Goal: Transaction & Acquisition: Purchase product/service

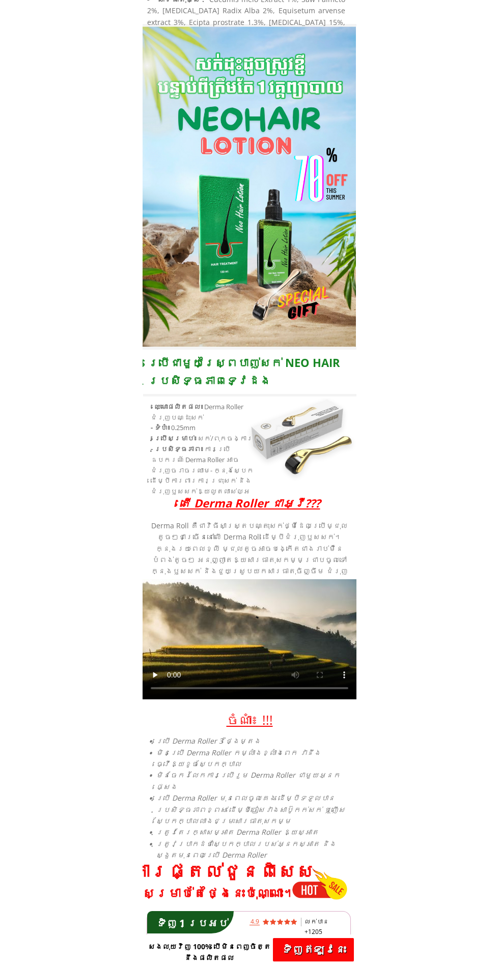
scroll to position [1985, 0]
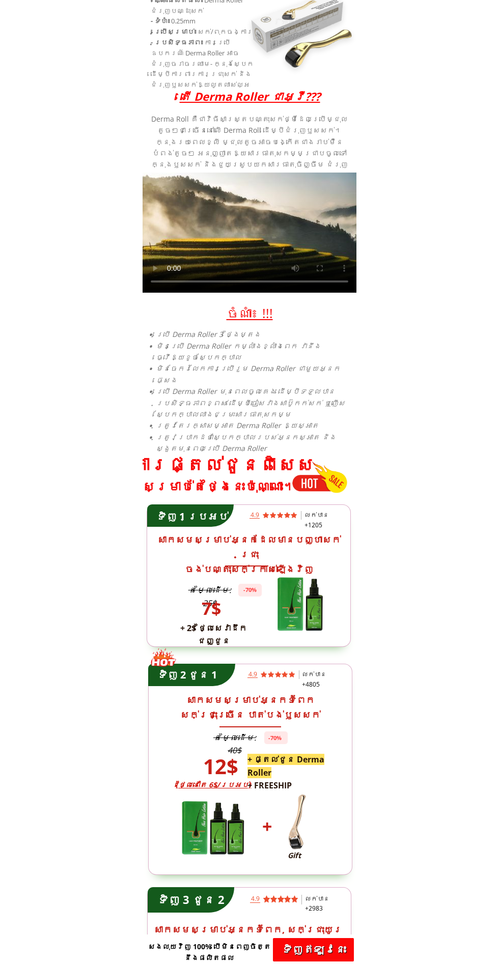
click at [294, 845] on p "ទិញ​ឥឡូវនេះ" at bounding box center [313, 949] width 81 height 23
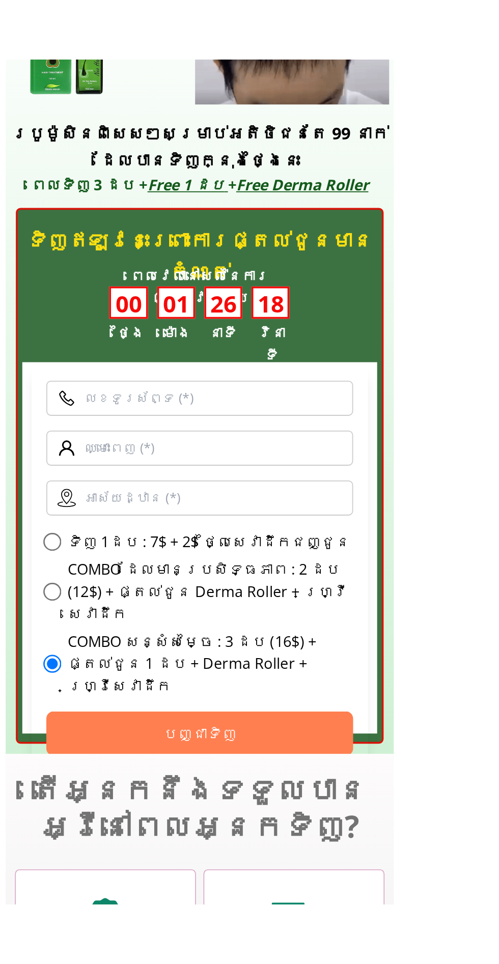
scroll to position [2889, 0]
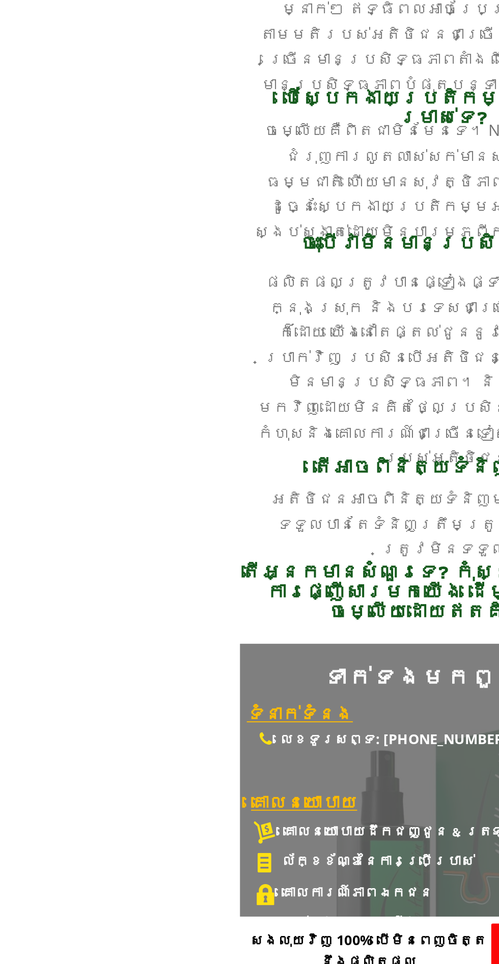
scroll to position [3549, 0]
